Goal: Task Accomplishment & Management: Use online tool/utility

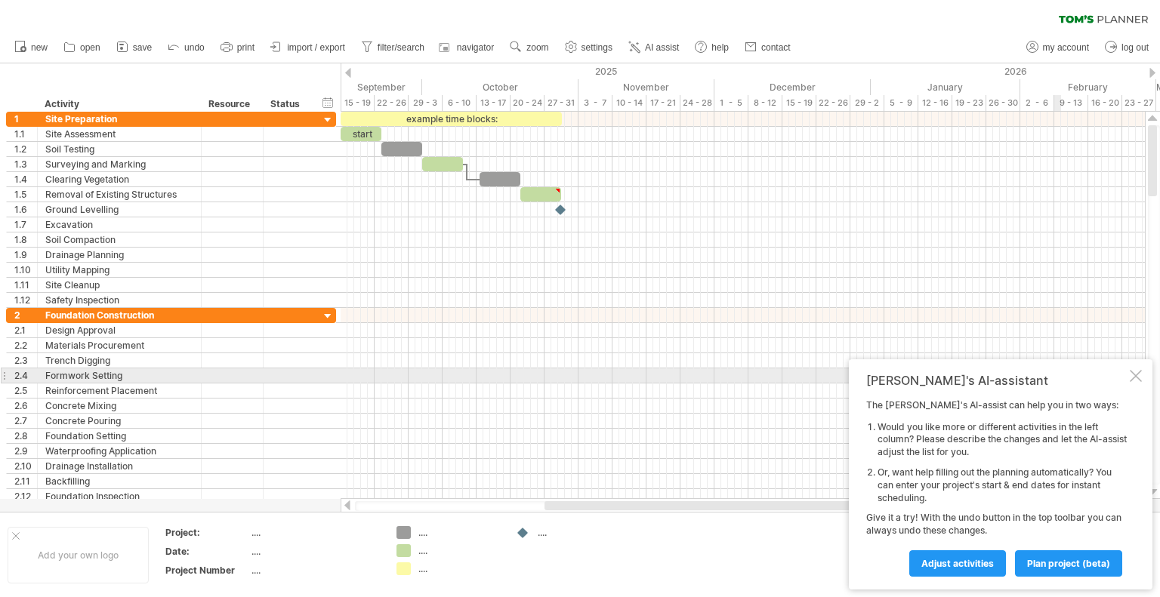
click at [1134, 375] on div at bounding box center [1136, 376] width 12 height 12
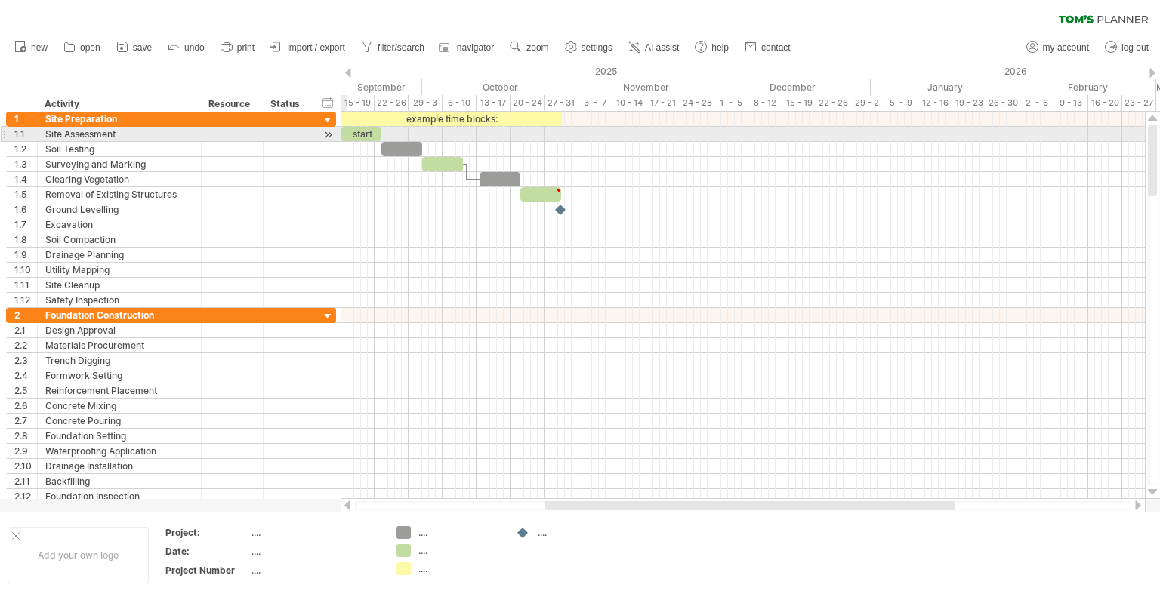
click at [319, 135] on div "**********" at bounding box center [171, 134] width 330 height 15
click at [350, 105] on div "15 - 19" at bounding box center [358, 103] width 34 height 16
click at [345, 102] on div "15 - 19" at bounding box center [358, 103] width 34 height 16
click at [380, 133] on span at bounding box center [381, 134] width 6 height 14
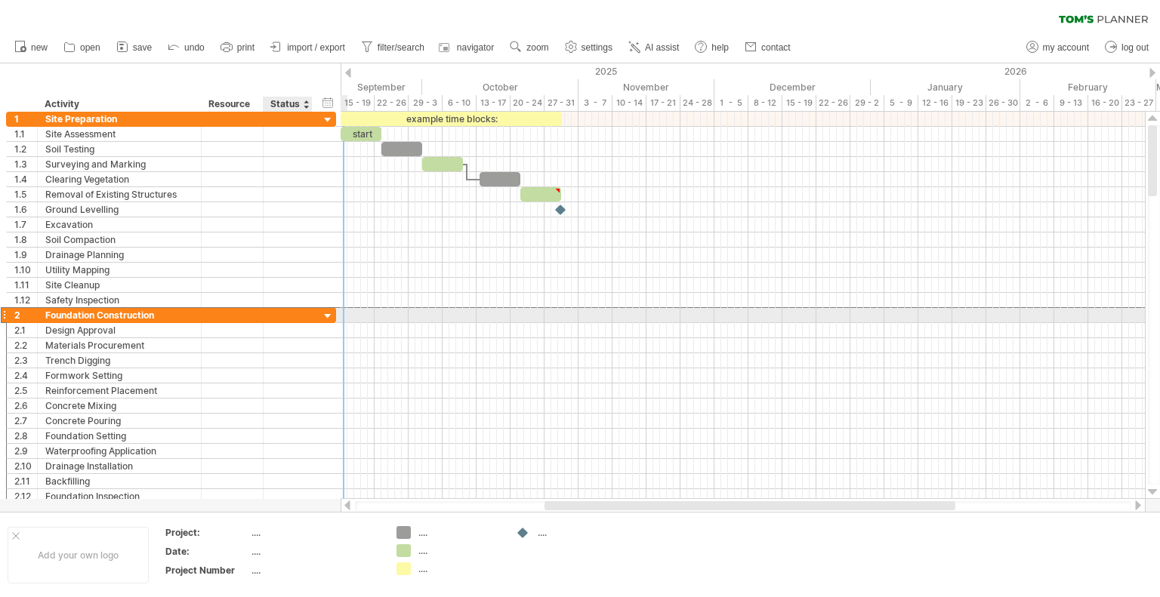
click at [316, 308] on div "**********" at bounding box center [171, 315] width 330 height 16
click at [326, 311] on div at bounding box center [328, 317] width 14 height 14
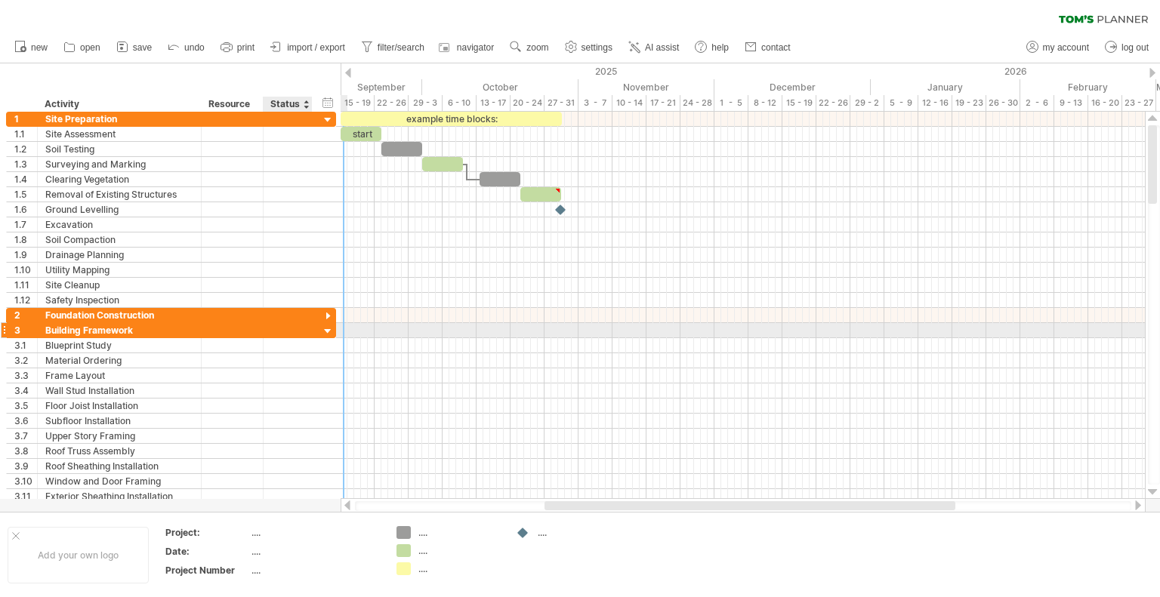
click at [326, 329] on div at bounding box center [328, 332] width 14 height 14
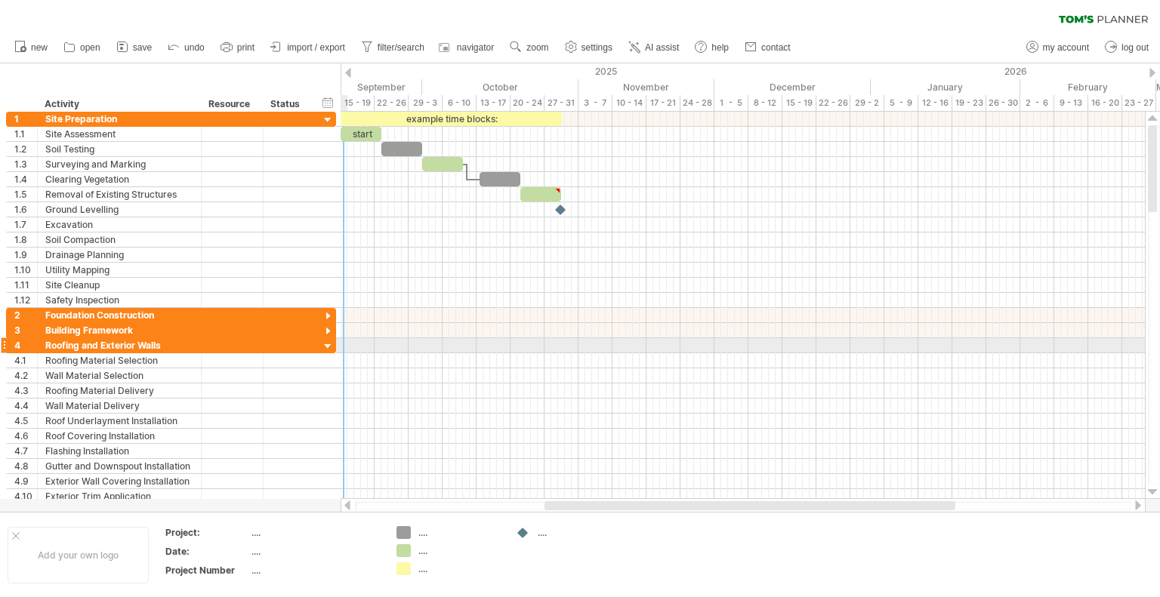
click at [4, 347] on div at bounding box center [4, 346] width 6 height 16
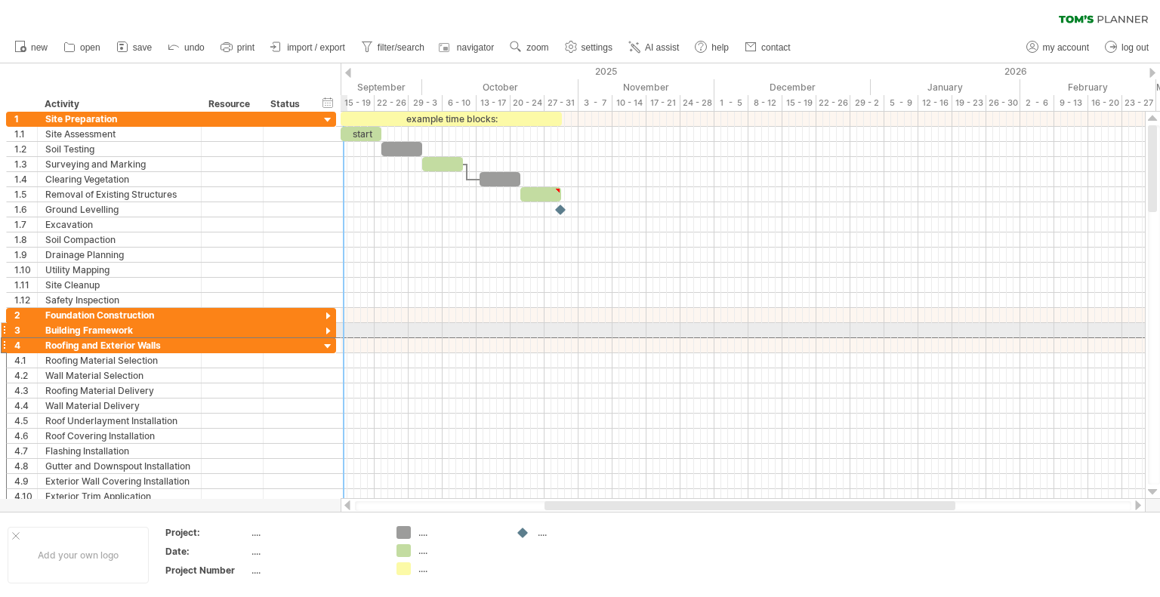
click at [5, 330] on div at bounding box center [4, 330] width 6 height 16
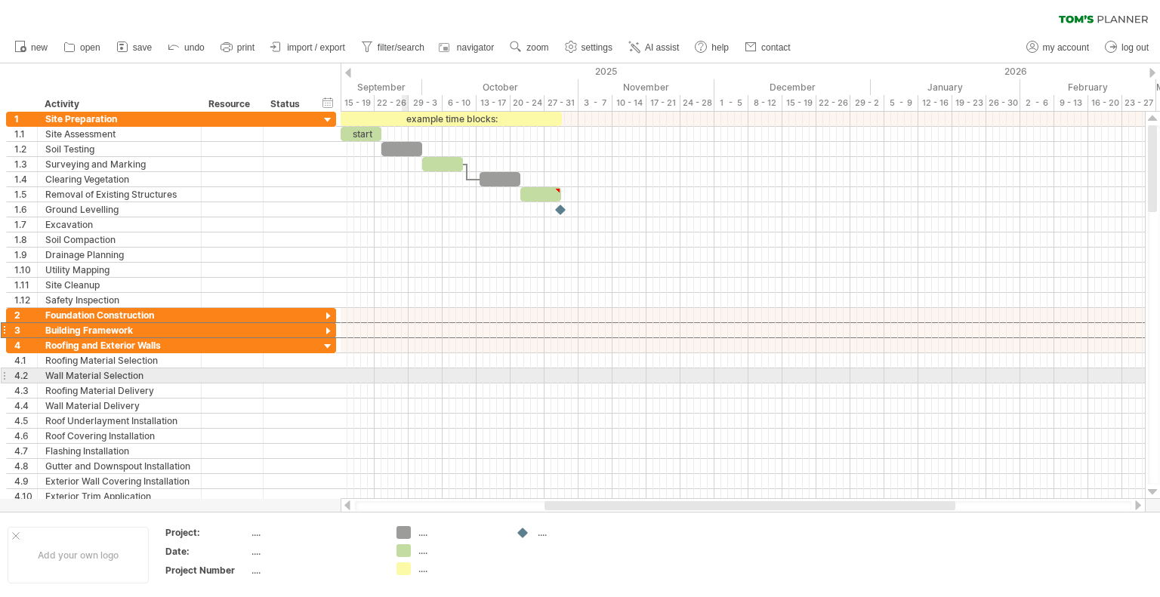
click at [406, 371] on div at bounding box center [743, 376] width 804 height 15
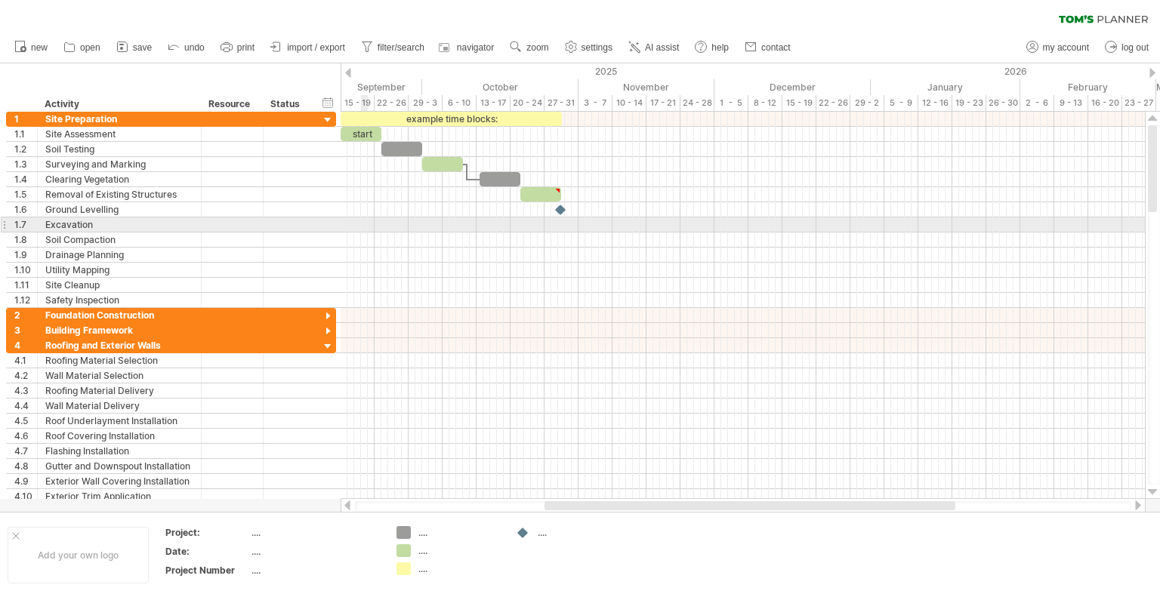
click at [418, 240] on div at bounding box center [743, 240] width 804 height 15
